Goal: Communication & Community: Answer question/provide support

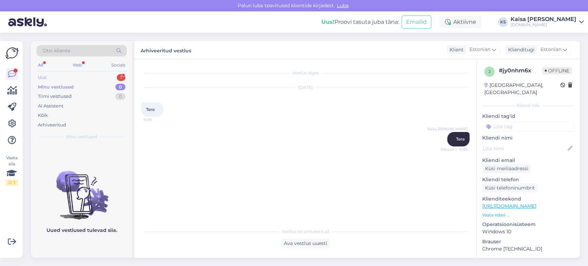
click at [113, 77] on div "Uus 1" at bounding box center [82, 78] width 90 height 10
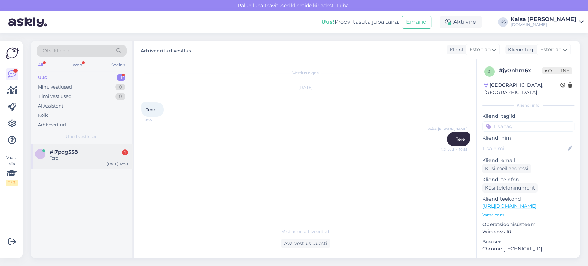
click at [88, 152] on div "#l7pdg558 1" at bounding box center [89, 152] width 79 height 6
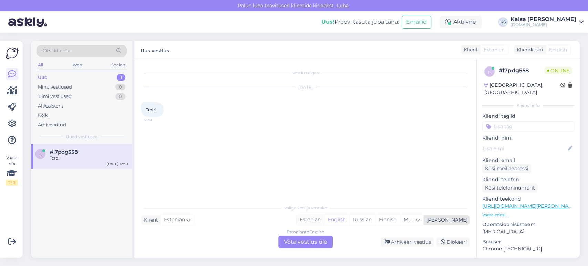
click at [324, 217] on div "Estonian" at bounding box center [310, 220] width 28 height 10
click at [316, 243] on div "Estonian to Estonian Võta vestlus üle" at bounding box center [305, 242] width 54 height 12
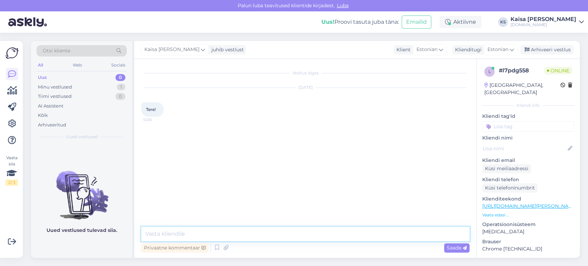
click at [316, 238] on textarea at bounding box center [305, 234] width 328 height 14
type textarea "Tere"
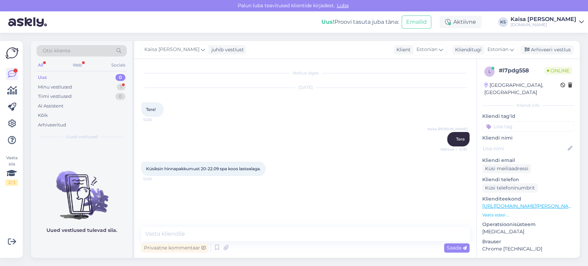
click at [498, 212] on p "Vaata edasi ..." at bounding box center [528, 215] width 92 height 6
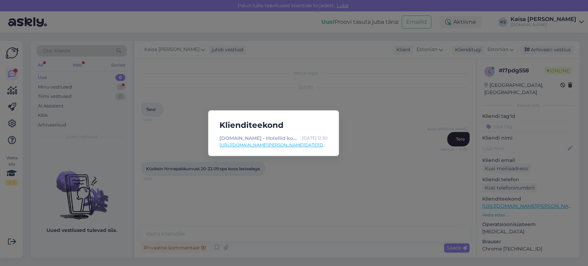
click at [318, 146] on link "[URL][DOMAIN_NAME][PERSON_NAME][DATE][DATE]" at bounding box center [274, 145] width 108 height 6
drag, startPoint x: 219, startPoint y: 216, endPoint x: 218, endPoint y: 222, distance: 6.3
click at [219, 215] on div "Klienditeekond [DOMAIN_NAME] - Hotellid koos võluvate lisavõimalustega [DATE] 1…" at bounding box center [294, 133] width 588 height 266
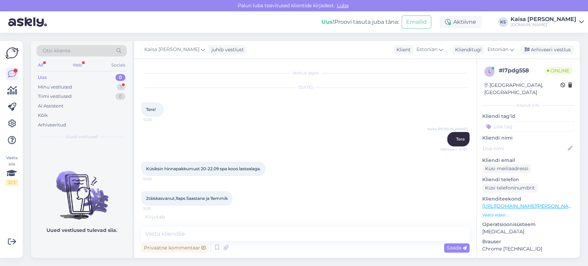
click at [215, 225] on div "Vestlus algas [DATE] Tere! 12:30 Kaisa [PERSON_NAME] Tere Nähtud ✓ 12:30 Küsiks…" at bounding box center [305, 158] width 342 height 199
click at [215, 231] on textarea at bounding box center [305, 234] width 328 height 14
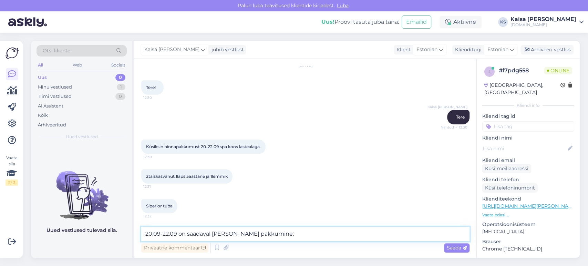
paste textarea "[URL][DOMAIN_NAME][PERSON_NAME][DATE][DATE][GEOGRAPHIC_DATA]"
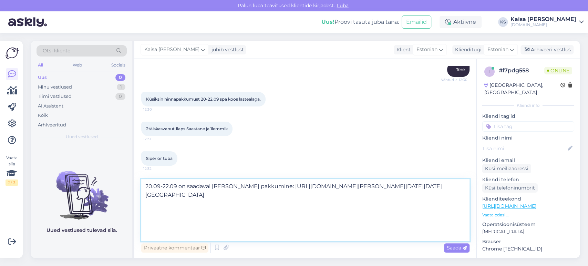
scroll to position [0, 0]
click at [146, 185] on textarea "20.09-22.09 on saadaval [PERSON_NAME] pakkumine: [URL][DOMAIN_NAME][PERSON_NAME…" at bounding box center [305, 210] width 328 height 62
click at [301, 40] on div "Otsi kliente All Web Socials Uus 0 Minu vestlused 1 Tiimi vestlused 0 AI Assist…" at bounding box center [307, 149] width 561 height 233
drag, startPoint x: 370, startPoint y: 186, endPoint x: 326, endPoint y: 189, distance: 44.2
click at [326, 189] on textarea "Teil on mitu võimalust, kas broneerite 2 ööd korraga - 20.09-22.09 on saadaval …" at bounding box center [305, 210] width 328 height 62
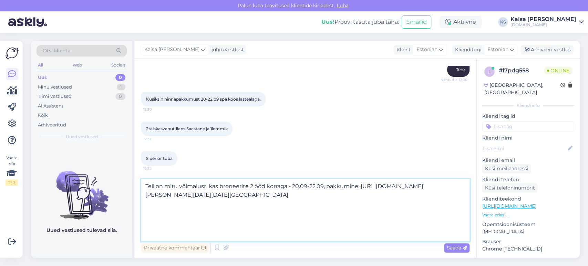
click at [357, 186] on textarea "Teil on mitu võimalust, kas broneerite 2 ööd korraga - 20.09-22.09, pakkumine: …" at bounding box center [305, 210] width 328 height 62
click at [399, 233] on textarea "Teil on mitu võimalust, kas broneerite 2 ööd korraga - 20.09-22.09, pakkumine o…" at bounding box center [305, 210] width 328 height 62
type textarea "Teil on mitu võimalust, kas broneerite 2 ööd korraga - 20.09-22.09, pakkumine o…"
click at [451, 246] on span "Saada" at bounding box center [457, 248] width 20 height 6
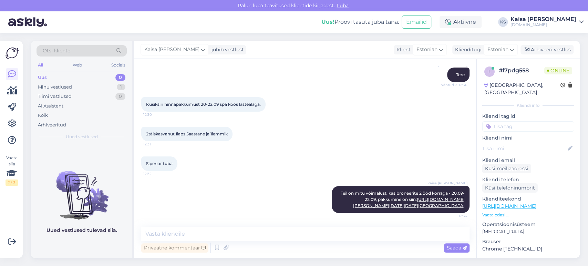
scroll to position [0, 0]
click at [402, 232] on textarea at bounding box center [305, 234] width 328 height 14
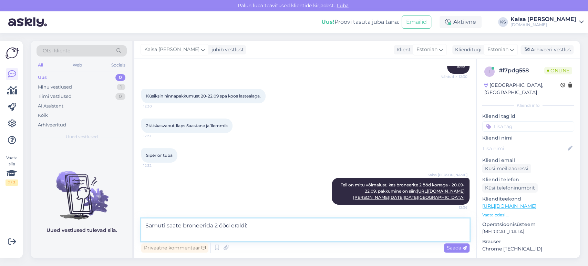
scroll to position [168, 0]
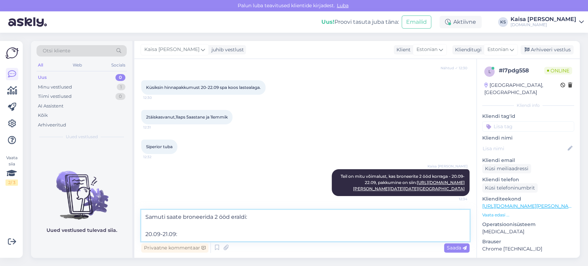
paste textarea "[URL][DOMAIN_NAME][PERSON_NAME][DATE][DATE][GEOGRAPHIC_DATA]"
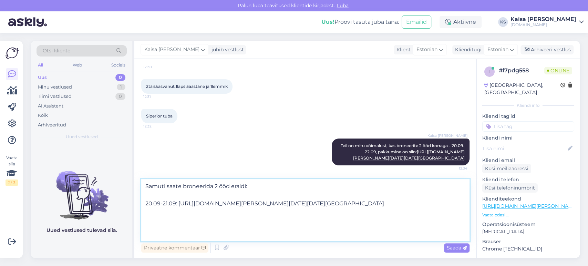
scroll to position [52, 0]
paste textarea "[URL][DOMAIN_NAME][PERSON_NAME][DATE][DATE][GEOGRAPHIC_DATA]"
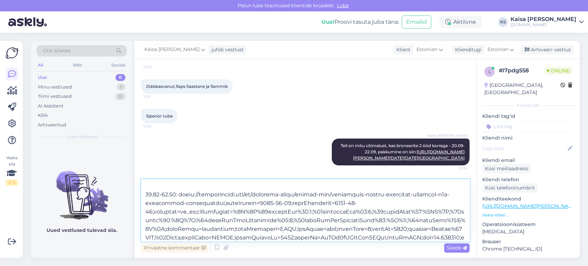
scroll to position [0, 0]
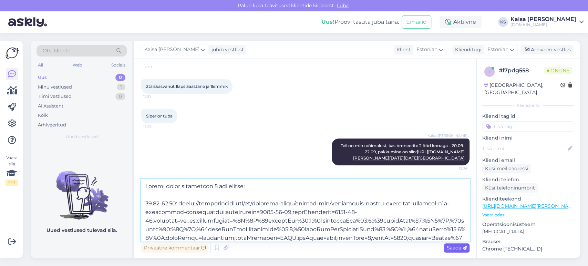
type textarea "Loremi dolor sitametcon 1 adi elitse: 83.57-99.65: doeiu://temporincidi.utl/et/…"
click at [460, 248] on span "Saada" at bounding box center [457, 248] width 20 height 6
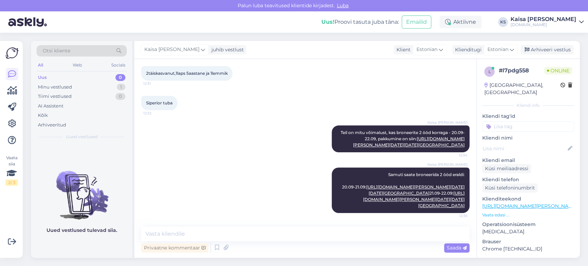
scroll to position [392, 0]
click at [270, 234] on textarea at bounding box center [305, 234] width 328 height 14
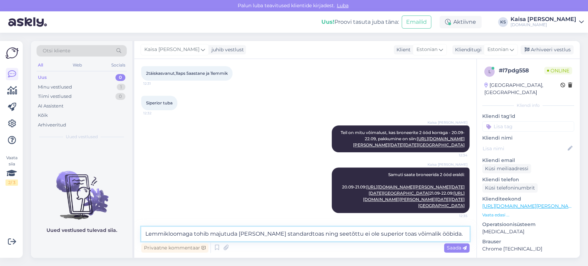
type textarea "Lemmikloomaga tohib majutuda [PERSON_NAME] standardtoas ning seetõttu ei ole su…"
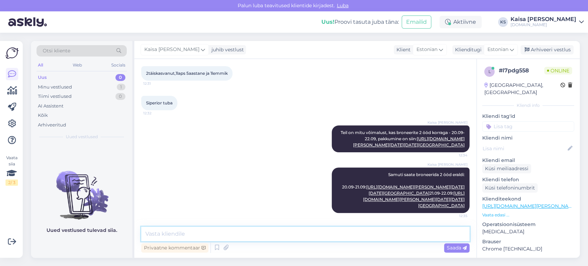
scroll to position [427, 0]
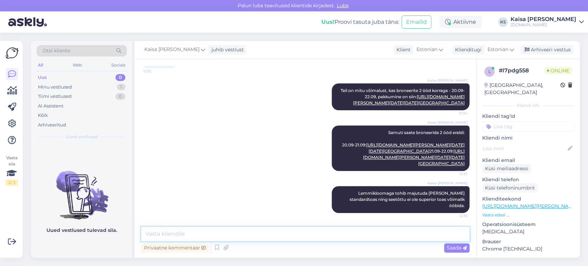
click at [430, 236] on textarea at bounding box center [305, 234] width 328 height 14
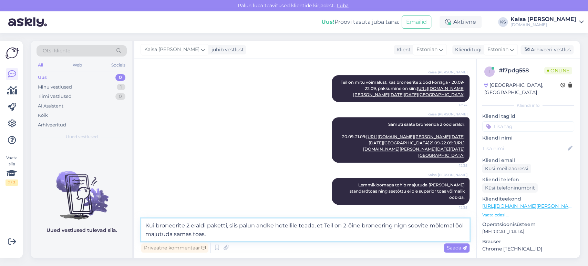
click at [402, 225] on textarea "Kui broneerite 2 eraldi paketti, siis palun andke hotellile teada, et Teil on 2…" at bounding box center [305, 229] width 328 height 23
click at [383, 234] on textarea "Kui broneerite 2 eraldi paketti, siis palun andke hotellile teada, et Teil on 2…" at bounding box center [305, 229] width 328 height 23
type textarea "Kui broneerite 2 eraldi paketti, siis palun andke hotellile teada, et Teil on 2…"
click at [452, 249] on span "Saada" at bounding box center [457, 248] width 20 height 6
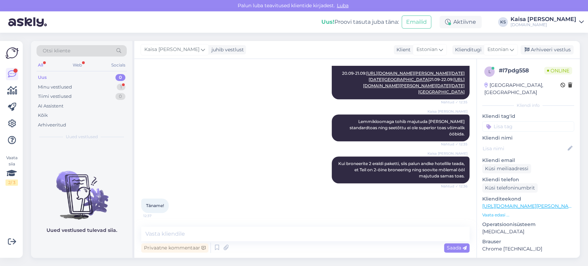
scroll to position [499, 0]
click at [201, 230] on textarea at bounding box center [305, 234] width 328 height 14
type textarea "Palun"
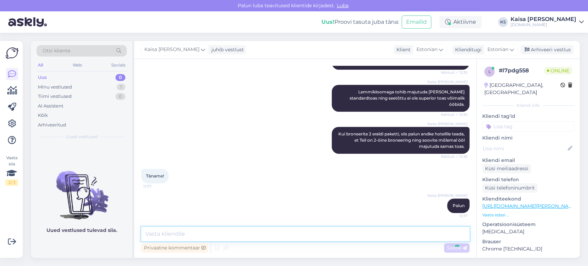
scroll to position [529, 0]
